Goal: Task Accomplishment & Management: Complete application form

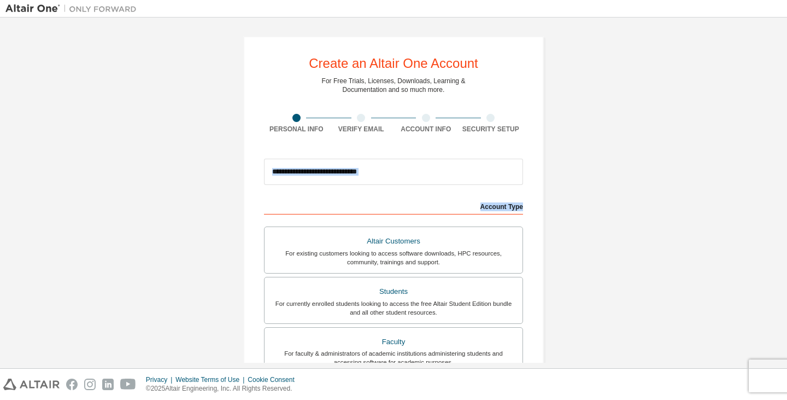
drag, startPoint x: 786, startPoint y: 138, endPoint x: 609, endPoint y: 208, distance: 190.2
click at [609, 208] on div "Create an Altair One Account For Free Trials, Licenses, Downloads, Learning & D…" at bounding box center [393, 192] width 787 height 350
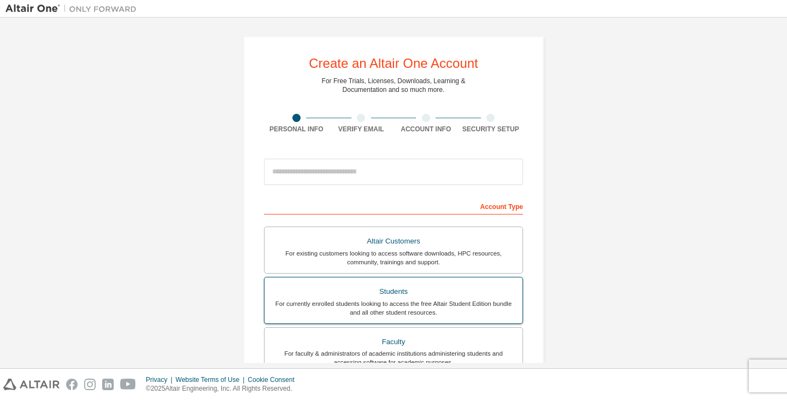
click at [420, 286] on div "Students" at bounding box center [393, 291] width 245 height 15
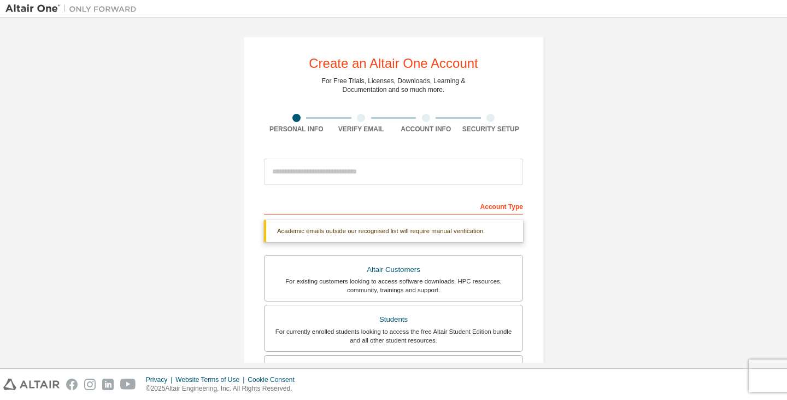
drag, startPoint x: 773, startPoint y: 182, endPoint x: 777, endPoint y: 170, distance: 12.6
click at [777, 170] on div "Create an Altair One Account For Free Trials, Licenses, Downloads, Learning & D…" at bounding box center [393, 192] width 776 height 339
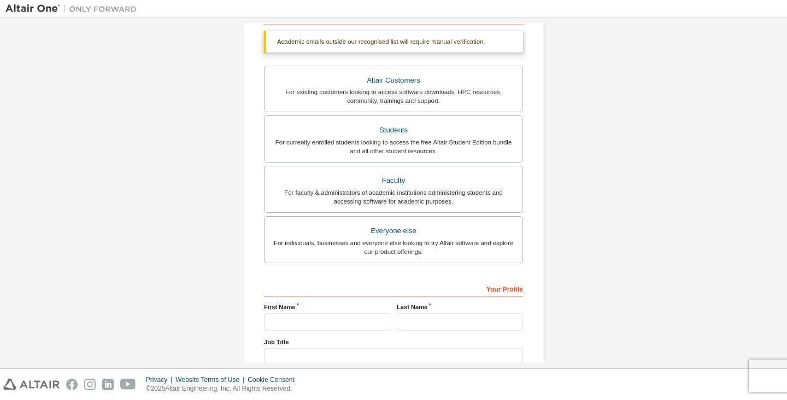
scroll to position [195, 0]
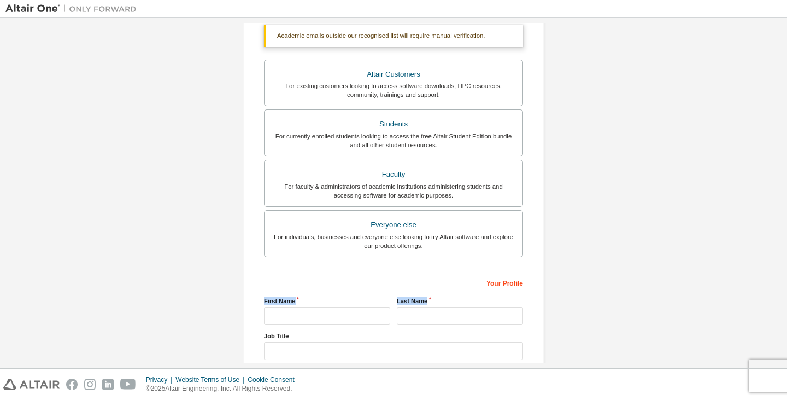
drag, startPoint x: 776, startPoint y: 263, endPoint x: 776, endPoint y: 294, distance: 31.2
click at [776, 294] on div "Create an Altair One Account For Free Trials, Licenses, Downloads, Learning & D…" at bounding box center [393, 192] width 776 height 339
click at [367, 310] on input "text" at bounding box center [327, 316] width 126 height 18
type input "*********"
type input "***"
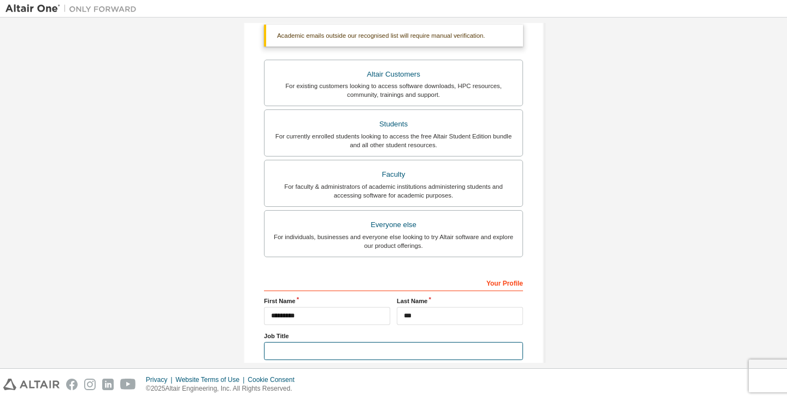
click at [359, 350] on input "text" at bounding box center [393, 351] width 259 height 18
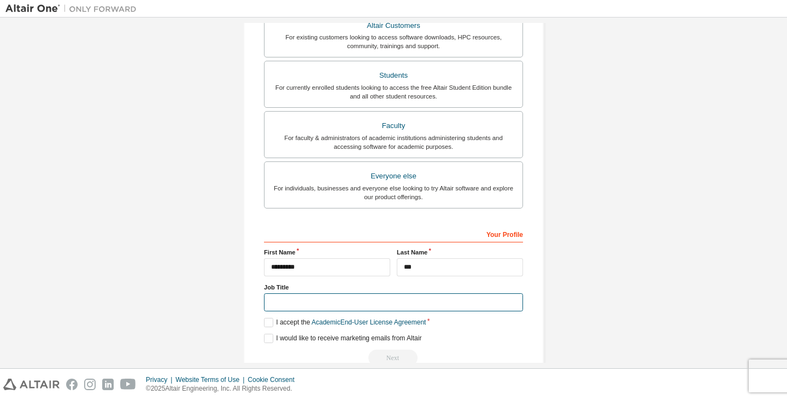
scroll to position [268, 0]
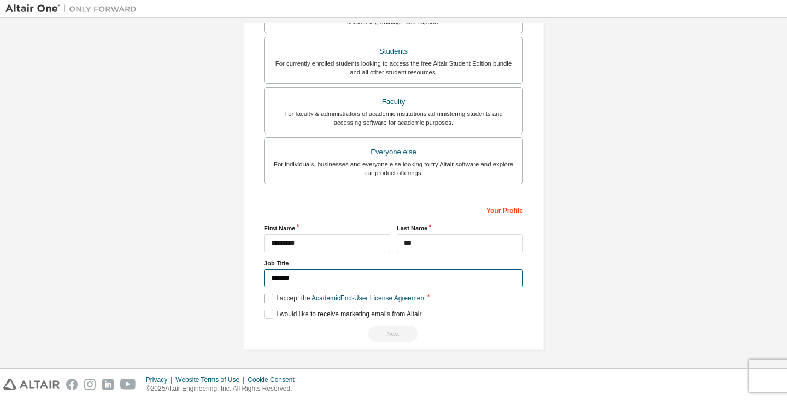
type input "*******"
click at [268, 296] on label "I accept the Academic End-User License Agreement" at bounding box center [345, 298] width 162 height 9
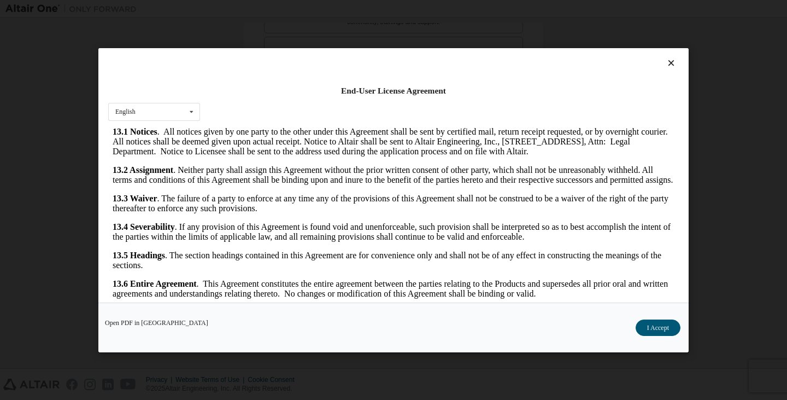
scroll to position [2452, 0]
click at [646, 331] on button "I Accept" at bounding box center [658, 327] width 45 height 16
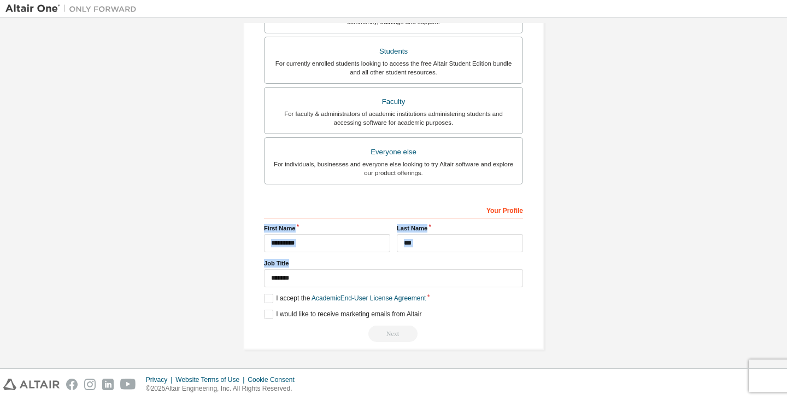
drag, startPoint x: 786, startPoint y: 201, endPoint x: 698, endPoint y: 257, distance: 104.2
click at [698, 257] on div "Create an Altair One Account For Free Trials, Licenses, Downloads, Learning & D…" at bounding box center [393, 192] width 787 height 350
click at [698, 257] on div "Create an Altair One Account For Free Trials, Licenses, Downloads, Learning & D…" at bounding box center [393, 58] width 776 height 607
click at [399, 331] on div "Next" at bounding box center [393, 333] width 259 height 16
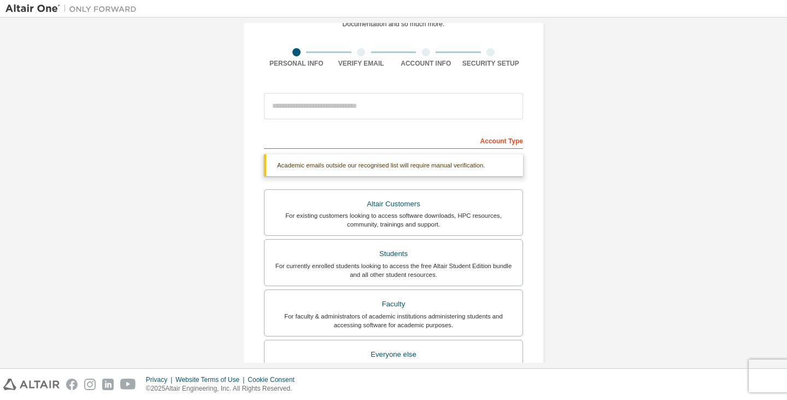
scroll to position [57, 0]
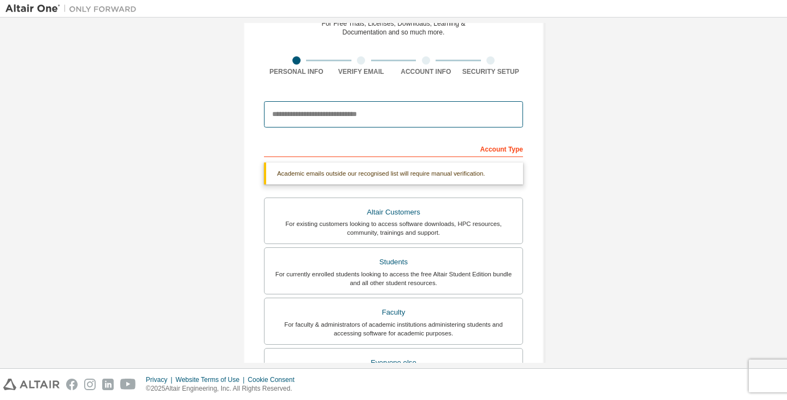
click at [462, 115] on input "email" at bounding box center [393, 114] width 259 height 26
paste input "**********"
type input "**********"
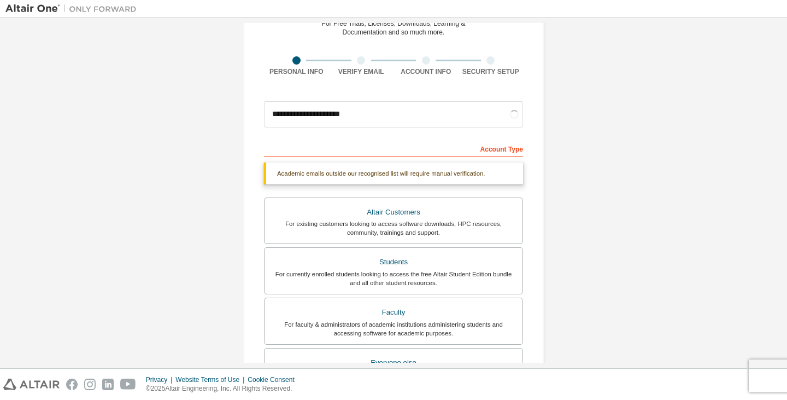
drag, startPoint x: 782, startPoint y: 89, endPoint x: 778, endPoint y: 107, distance: 18.4
click at [778, 107] on div "**********" at bounding box center [393, 192] width 787 height 350
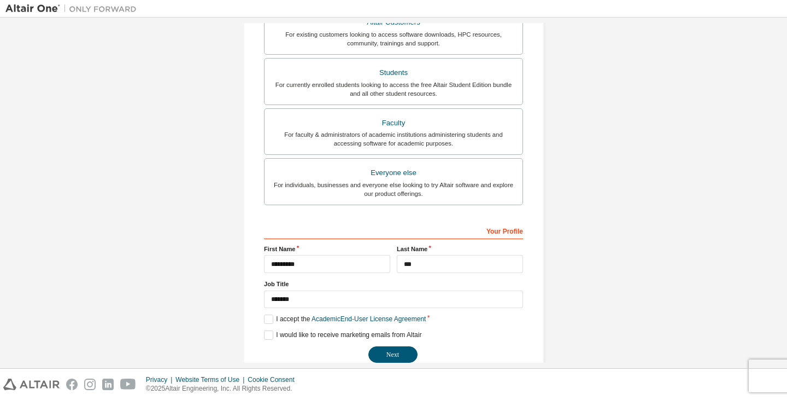
scroll to position [239, 0]
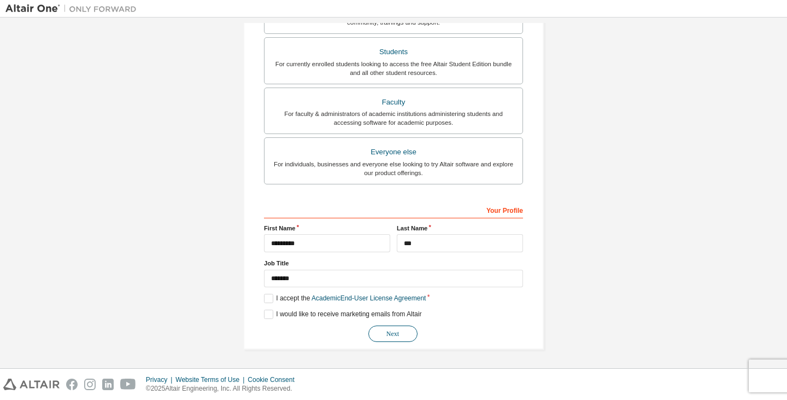
click at [391, 330] on button "Next" at bounding box center [392, 333] width 49 height 16
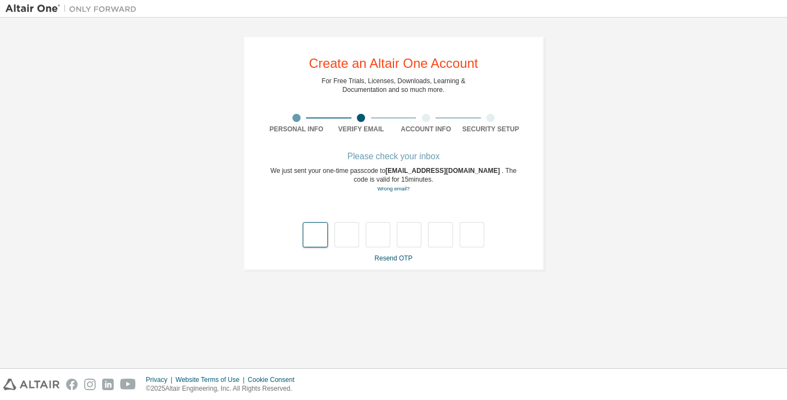
type input "*"
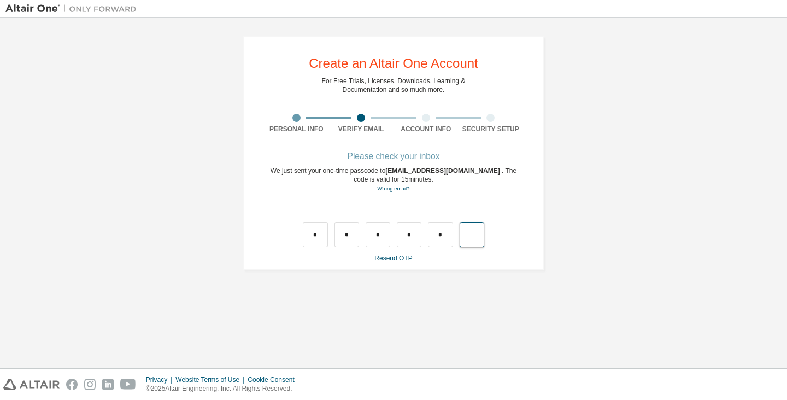
type input "*"
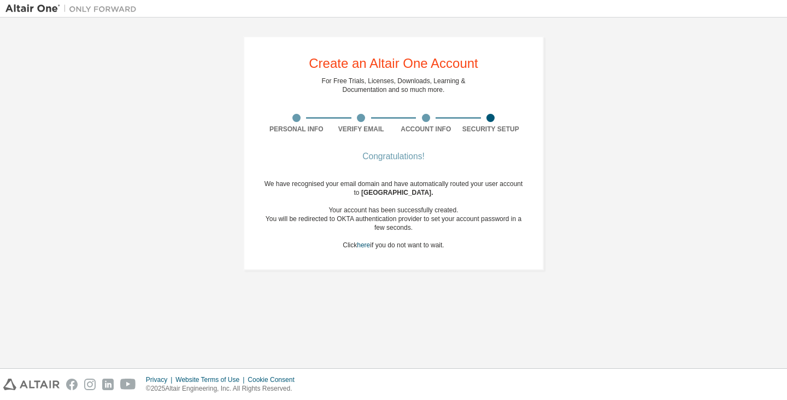
click at [406, 246] on div "We have recognised your email domain and have automatically routed your user ac…" at bounding box center [393, 214] width 259 height 70
